Goal: Download file/media

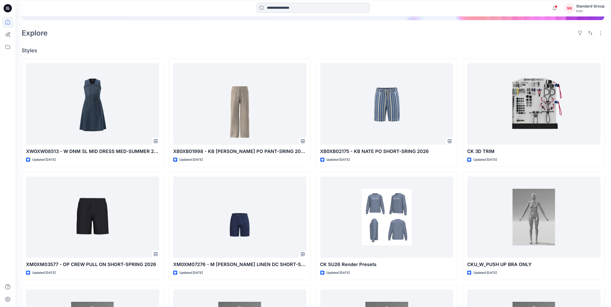
scroll to position [129, 0]
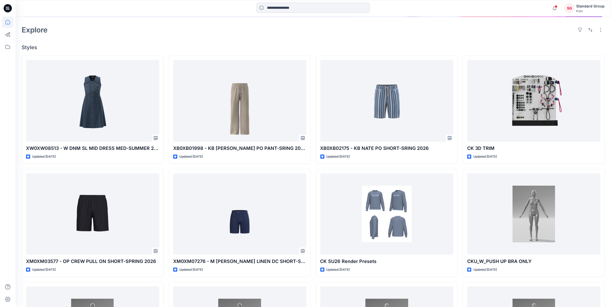
click at [329, 39] on div "Welcome back, Standard New New Find the Right Garment Instantly With AI Match U…" at bounding box center [313, 152] width 596 height 528
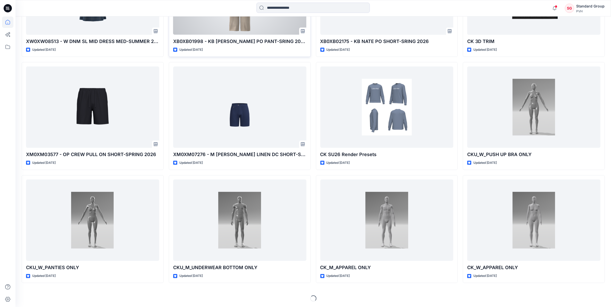
scroll to position [236, 0]
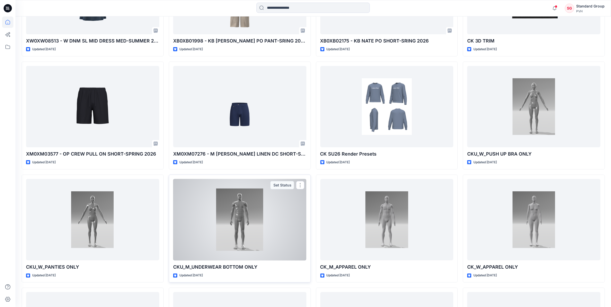
click at [242, 241] on div at bounding box center [239, 220] width 133 height 82
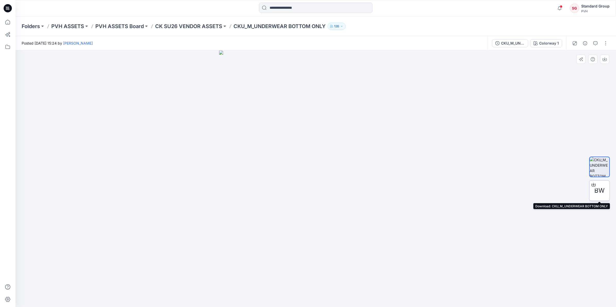
click at [594, 185] on icon at bounding box center [594, 184] width 2 height 3
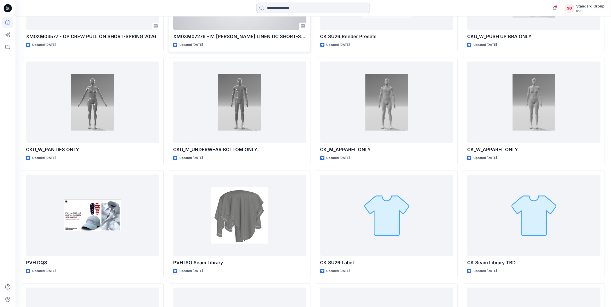
scroll to position [398, 0]
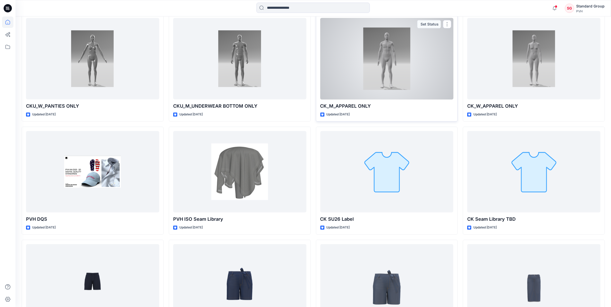
click at [417, 73] on div at bounding box center [387, 59] width 133 height 82
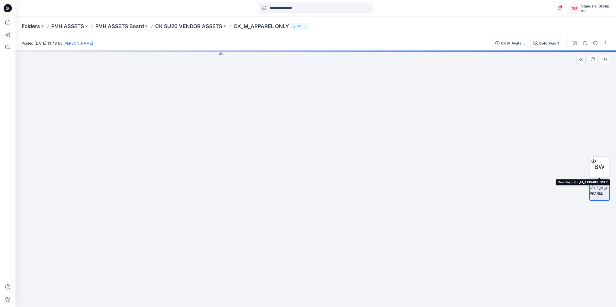
click at [593, 162] on icon at bounding box center [594, 161] width 4 height 4
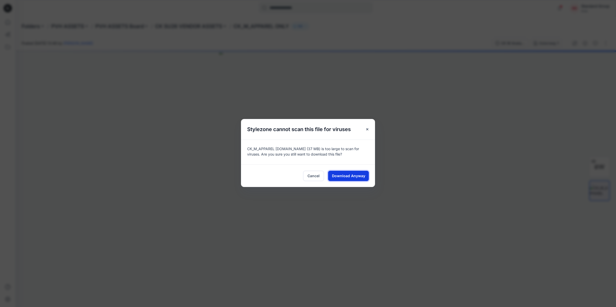
click at [350, 175] on span "Download Anyway" at bounding box center [348, 175] width 33 height 5
